Goal: Task Accomplishment & Management: Manage account settings

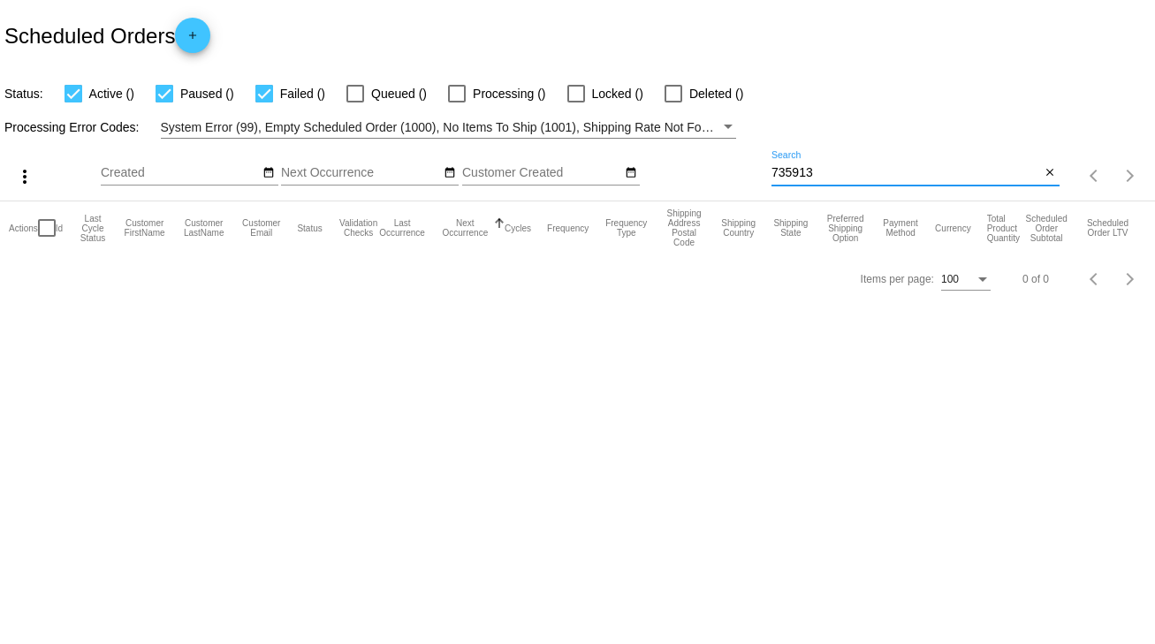
drag, startPoint x: 827, startPoint y: 166, endPoint x: 763, endPoint y: 172, distance: 64.8
click at [763, 172] on div "more_vert Sep Jan Feb Mar [DATE]" at bounding box center [577, 170] width 1155 height 63
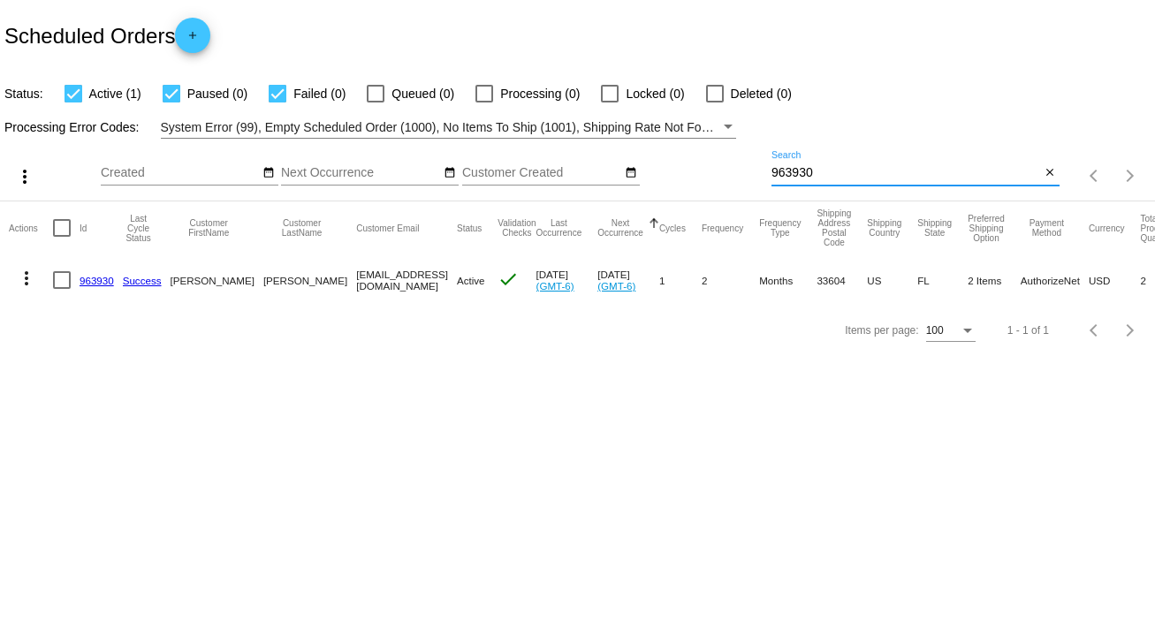
type input "963930"
click at [85, 281] on link "963930" at bounding box center [97, 280] width 34 height 11
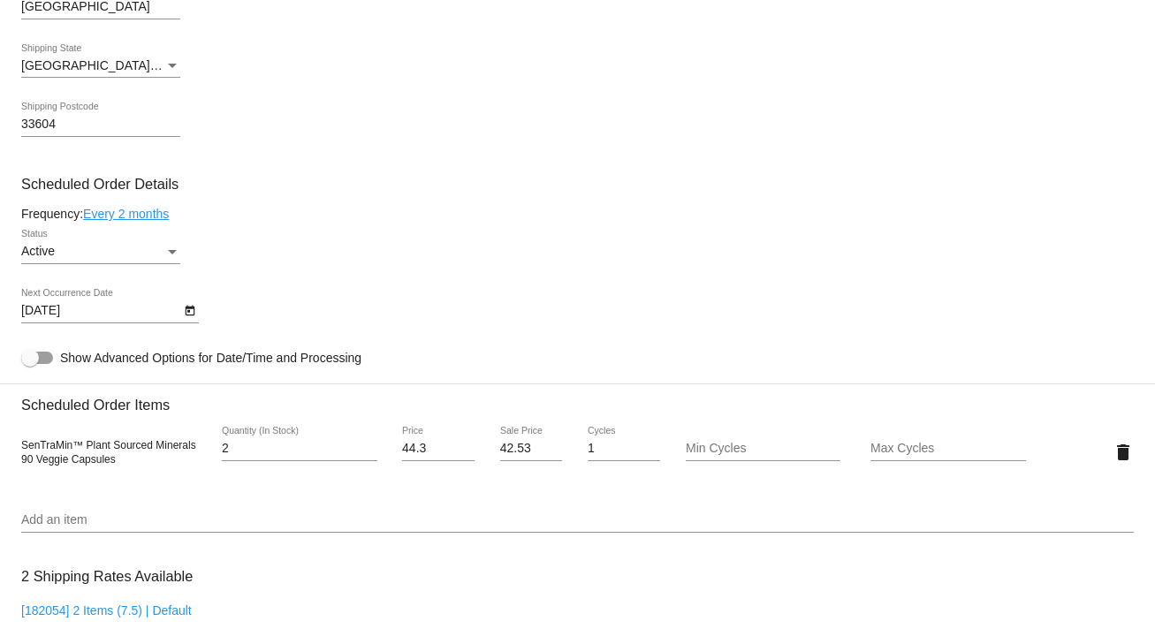
scroll to position [919, 0]
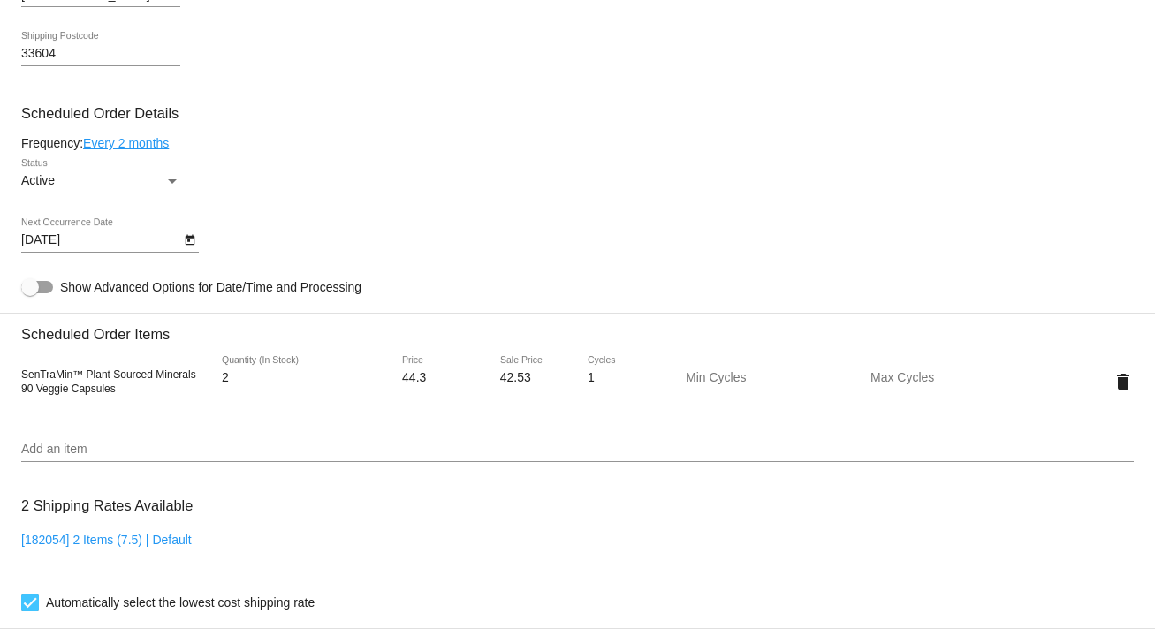
click at [187, 242] on icon "Open calendar" at bounding box center [190, 240] width 12 height 21
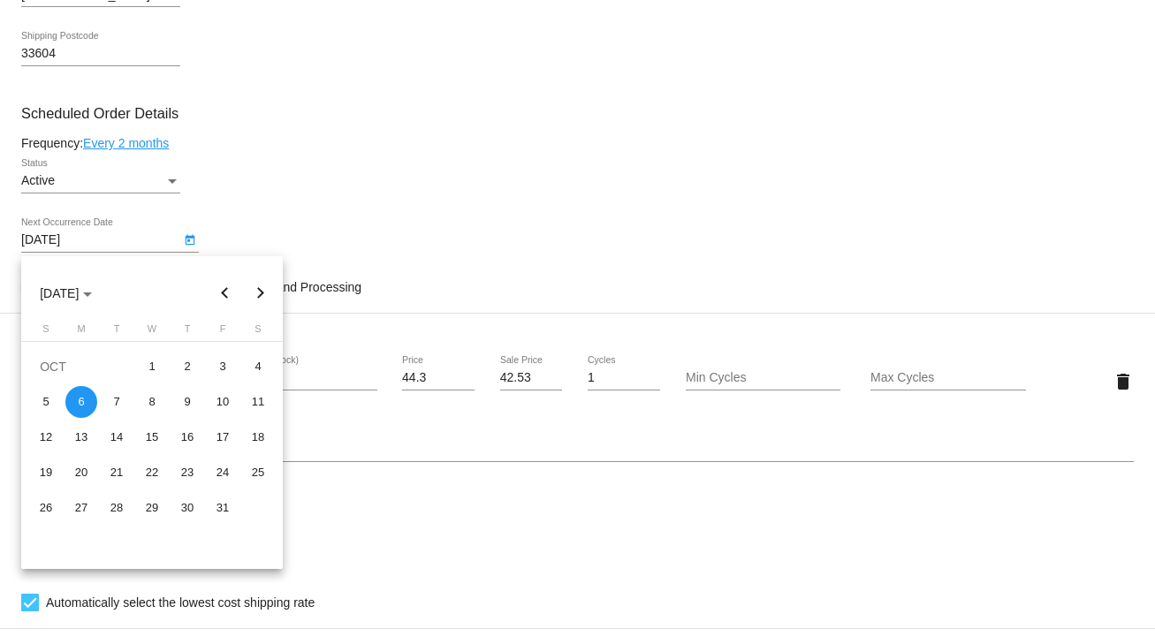
click at [221, 288] on button "Previous month" at bounding box center [225, 293] width 35 height 35
click at [120, 507] on div "23" at bounding box center [117, 508] width 32 height 32
type input "[DATE]"
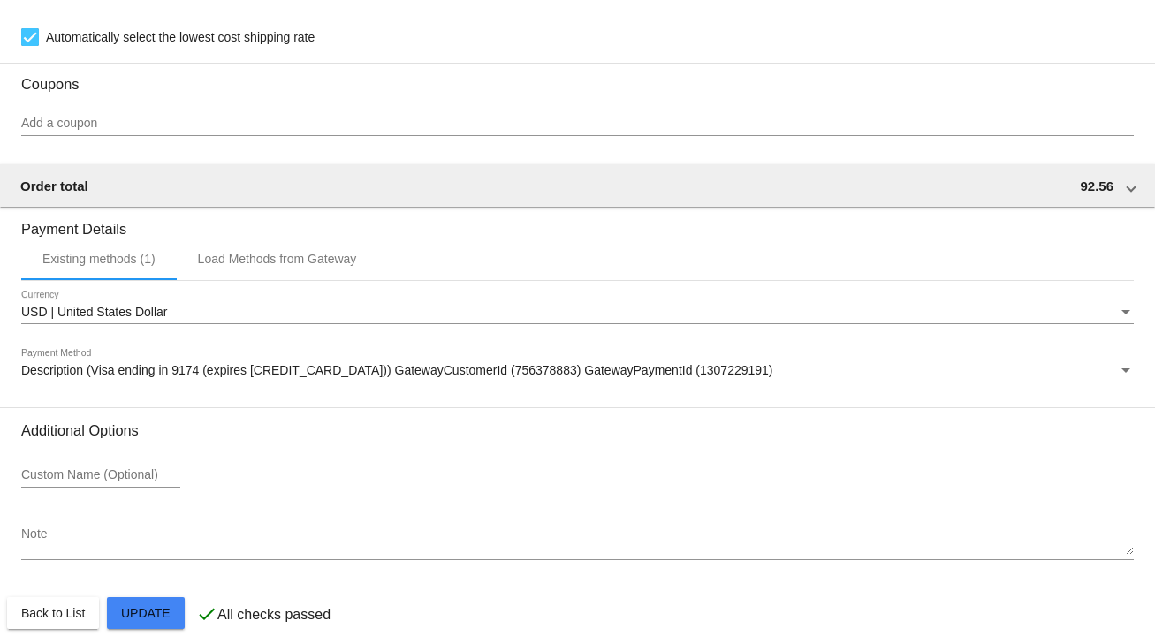
scroll to position [1503, 0]
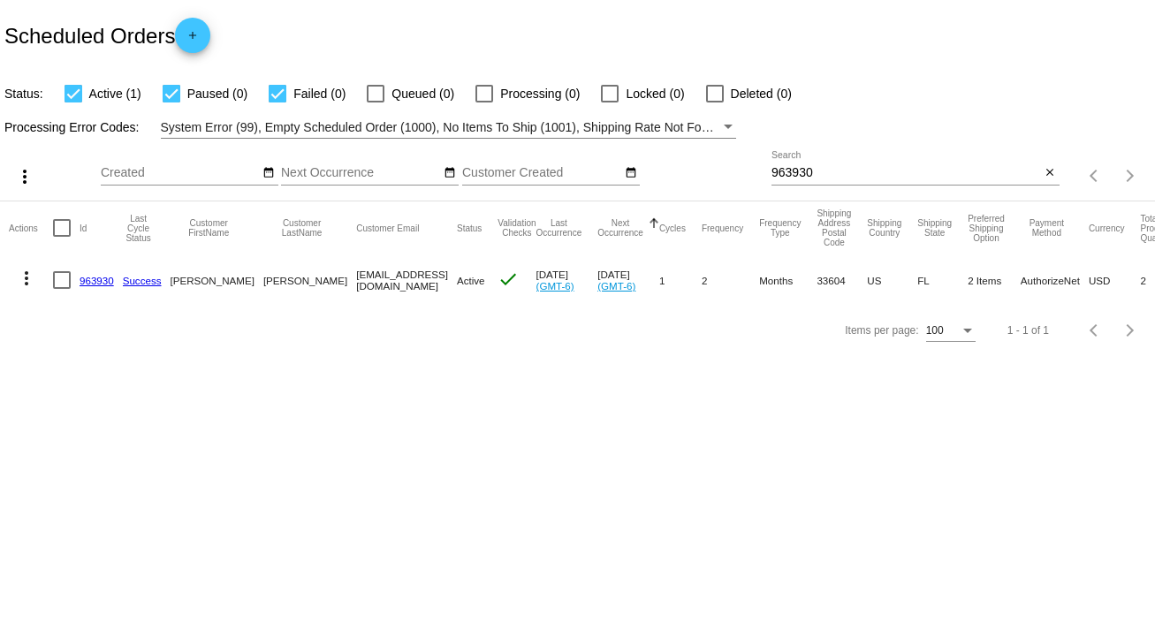
drag, startPoint x: 848, startPoint y: 163, endPoint x: 742, endPoint y: 172, distance: 106.5
click at [742, 172] on div "more_vert Sep Jan Feb Mar [DATE]" at bounding box center [577, 170] width 1155 height 63
click at [85, 278] on link "963930" at bounding box center [97, 280] width 34 height 11
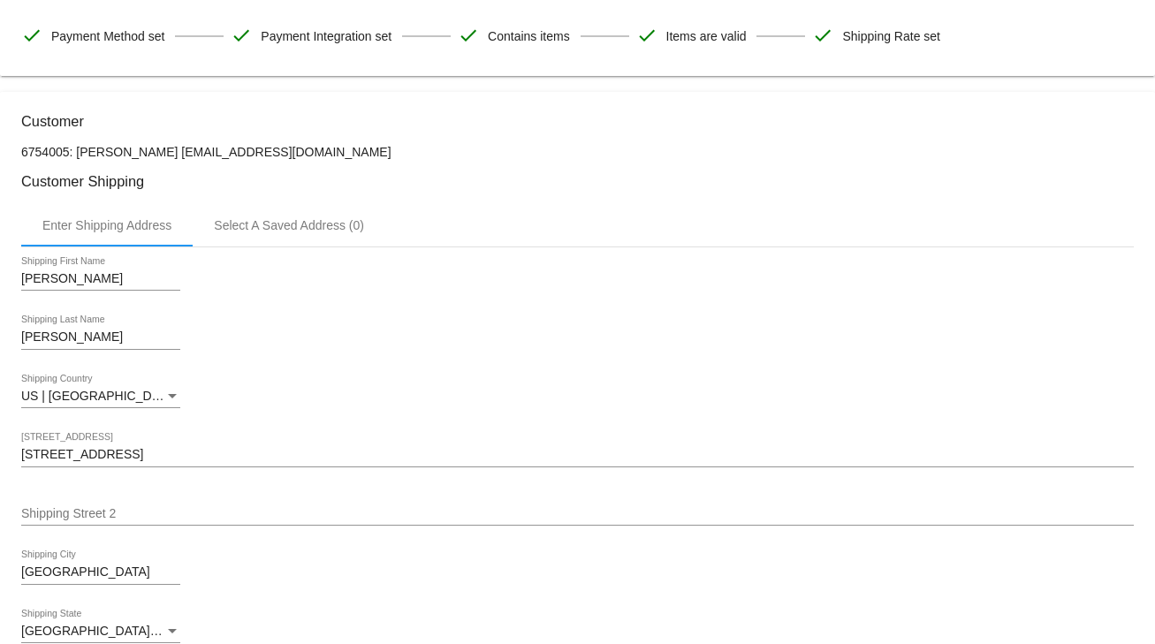
scroll to position [636, 0]
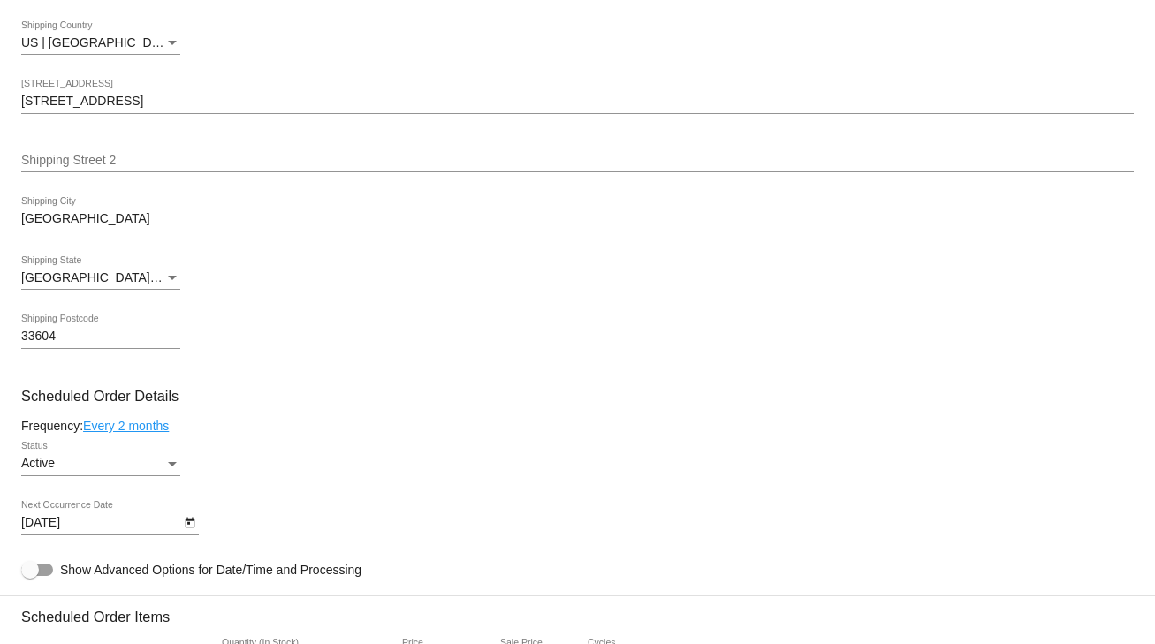
click at [163, 429] on link "Every 2 months" at bounding box center [126, 426] width 86 height 14
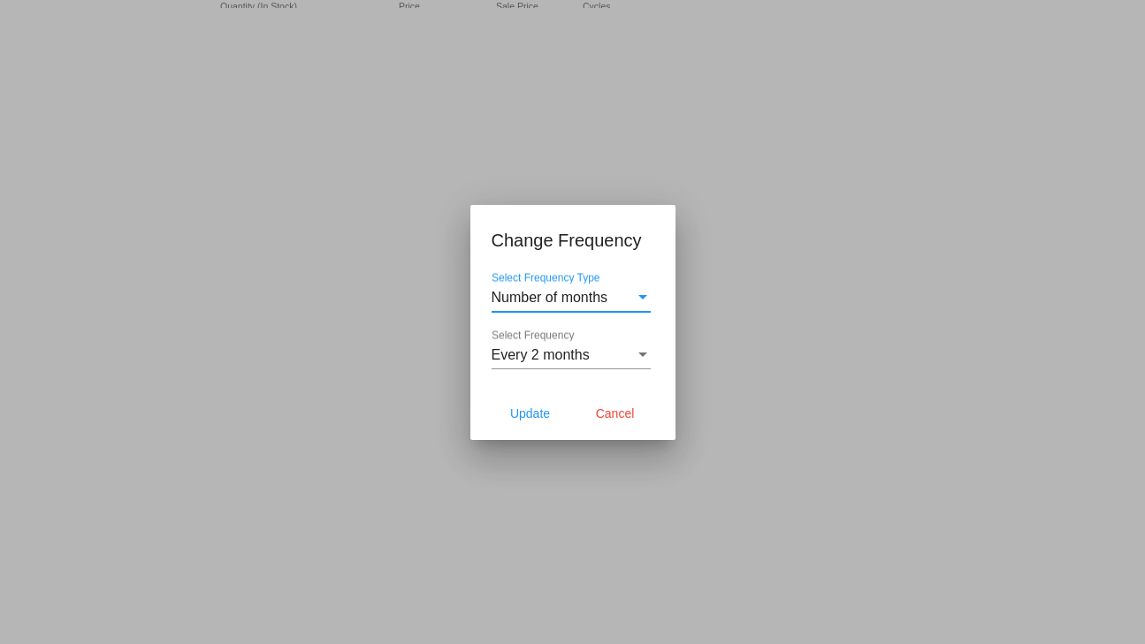
click at [643, 355] on div "Select Frequency" at bounding box center [642, 355] width 9 height 4
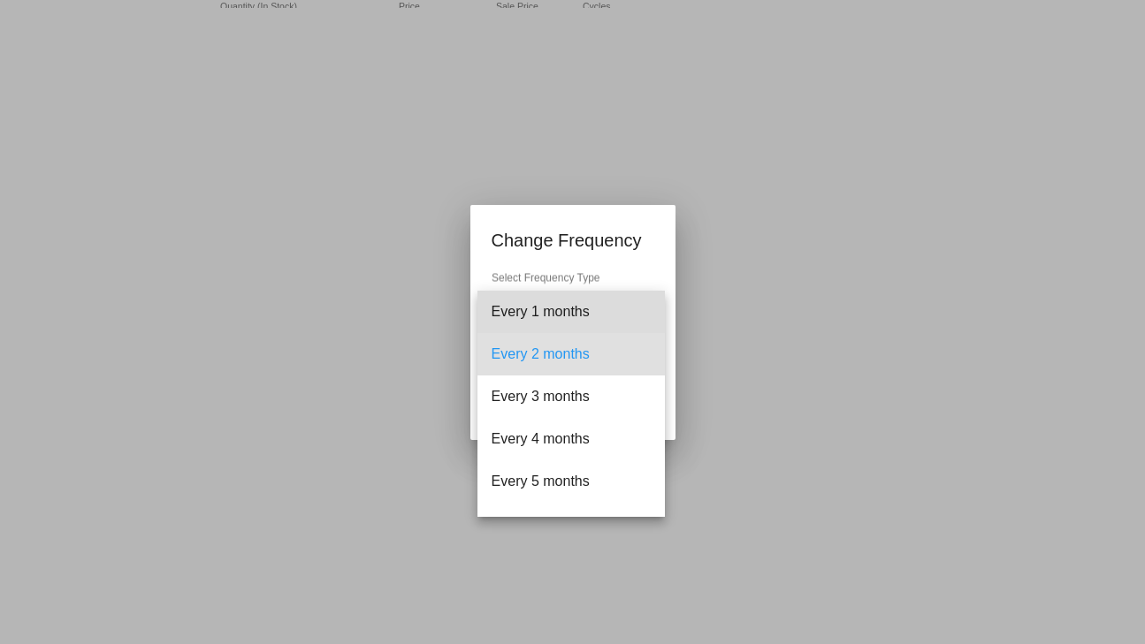
click at [573, 315] on span "Every 1 months" at bounding box center [570, 312] width 159 height 42
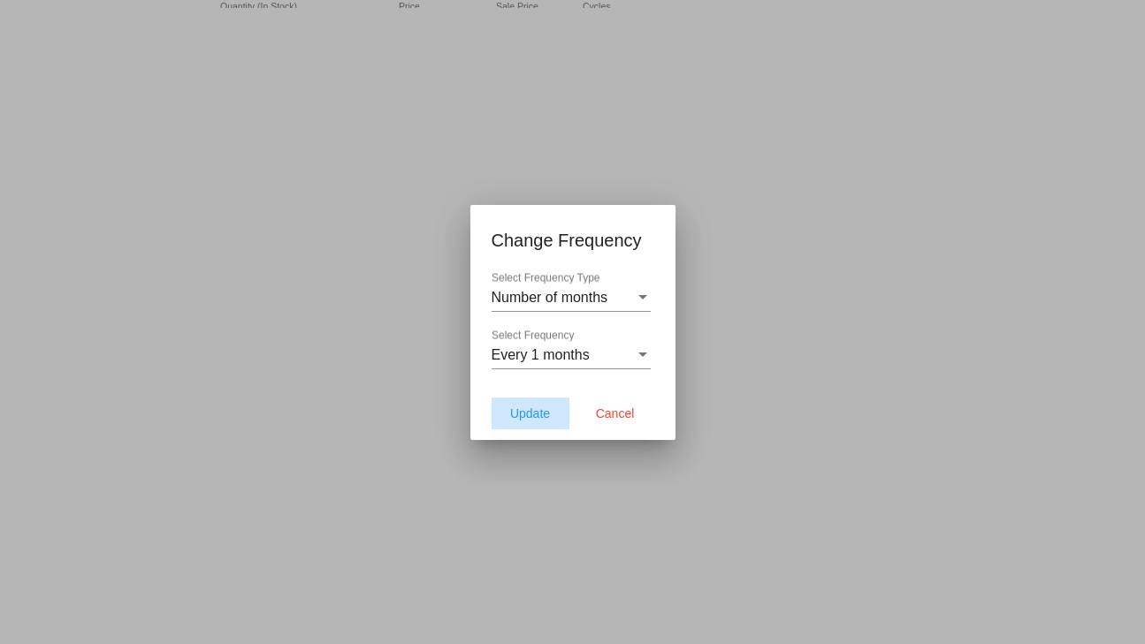
click at [544, 414] on span "Update" at bounding box center [530, 414] width 40 height 14
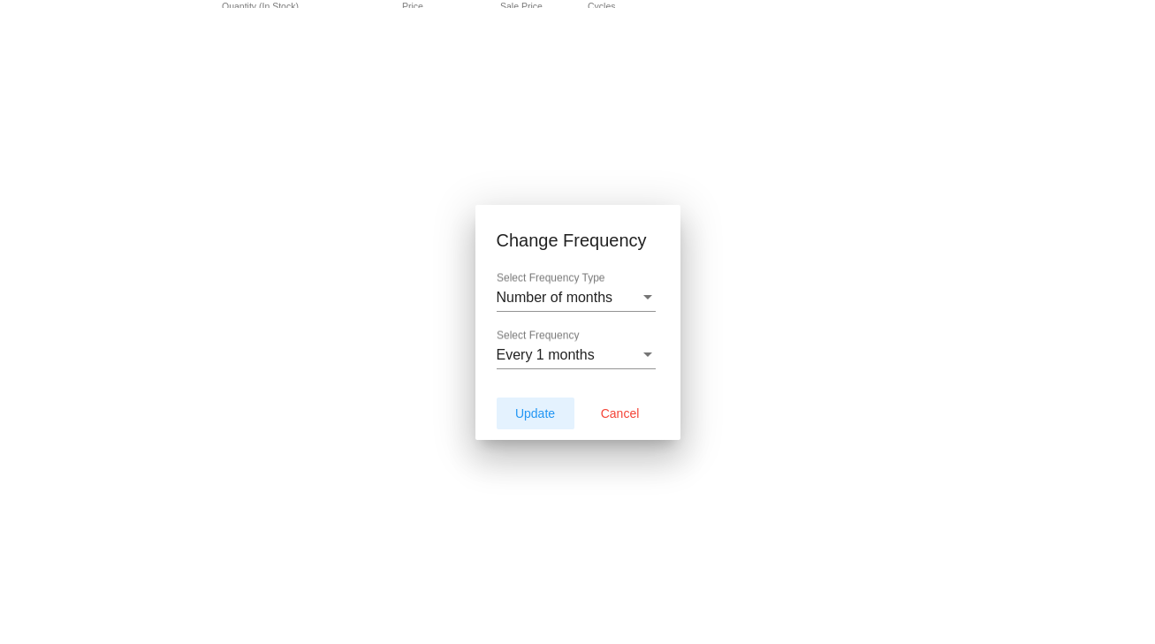
type input "10/22/2025"
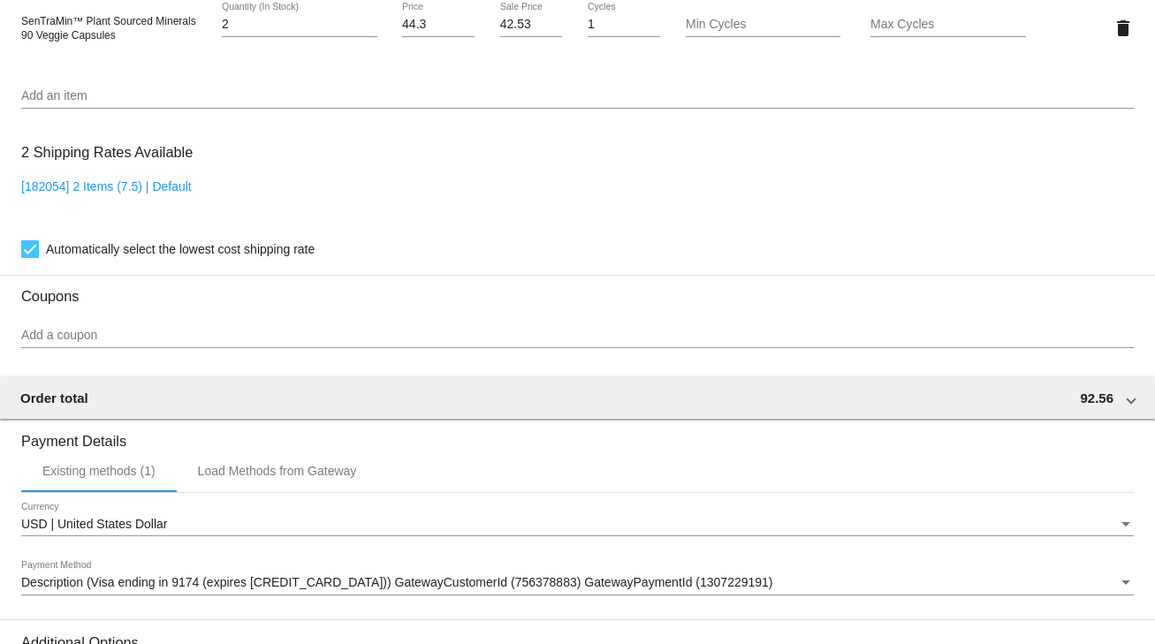
scroll to position [1503, 0]
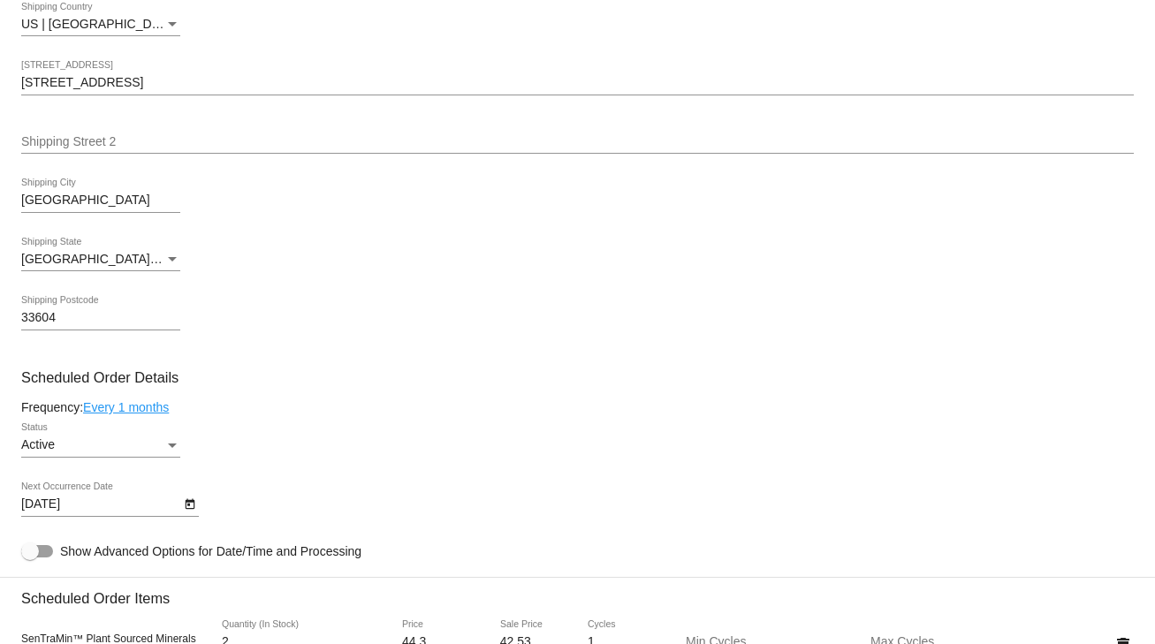
scroll to position [372, 0]
